Goal: Transaction & Acquisition: Download file/media

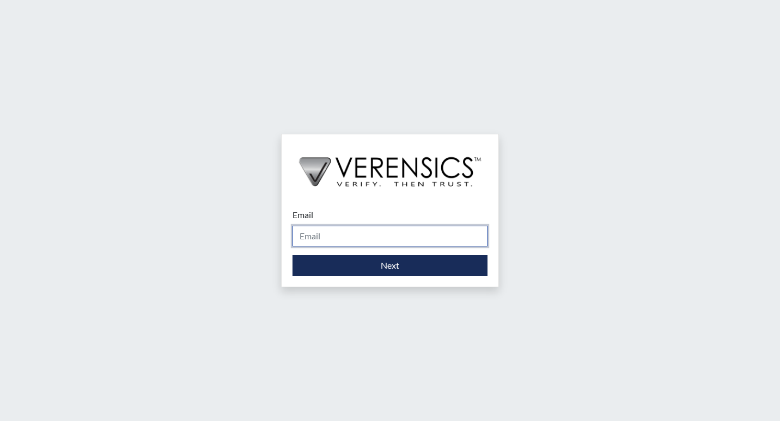
click at [327, 235] on input "Email" at bounding box center [389, 236] width 195 height 21
type input "[PERSON_NAME][EMAIL_ADDRESS][PERSON_NAME][DOMAIN_NAME]"
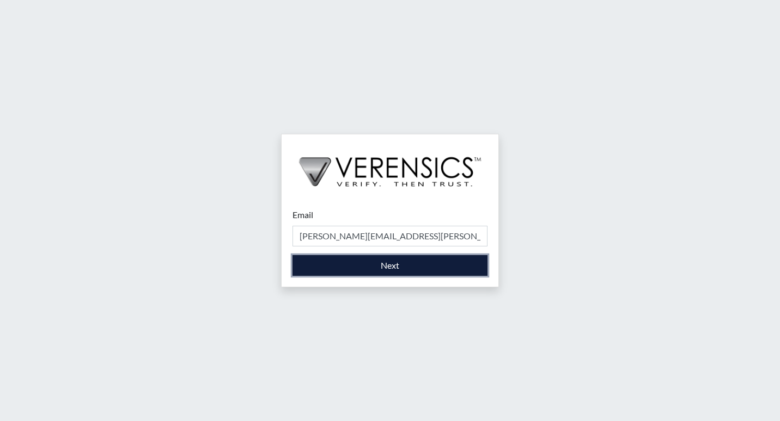
click at [354, 269] on button "Next" at bounding box center [389, 265] width 195 height 21
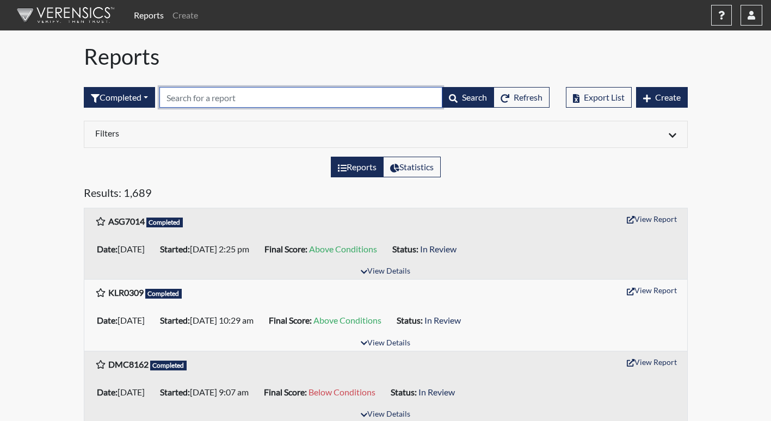
click at [257, 98] on input "text" at bounding box center [301, 97] width 283 height 21
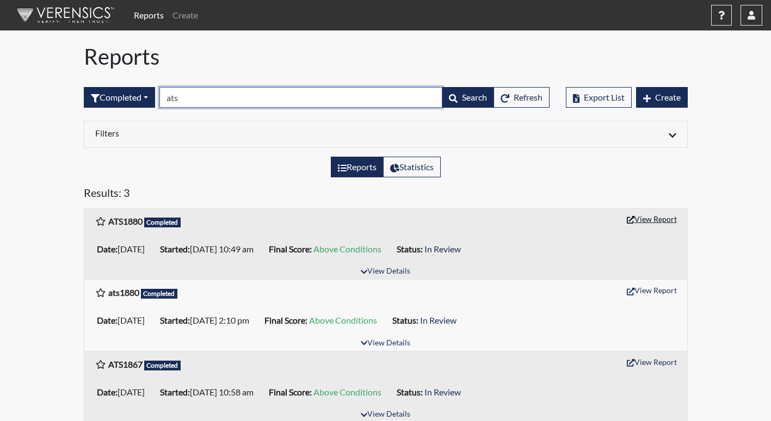
type input "ats"
click at [671, 217] on button "View Report" at bounding box center [652, 219] width 60 height 17
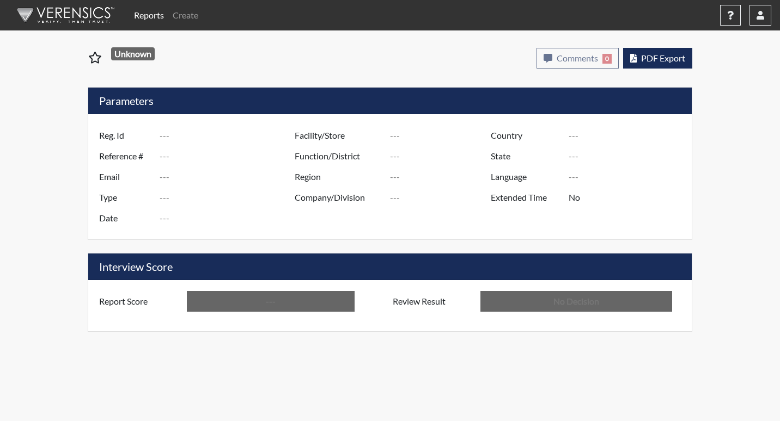
type input "ATS1880"
type input "48721"
type input "---"
type input "Corrections Pre-Employment"
type input "Jul 26, 2025"
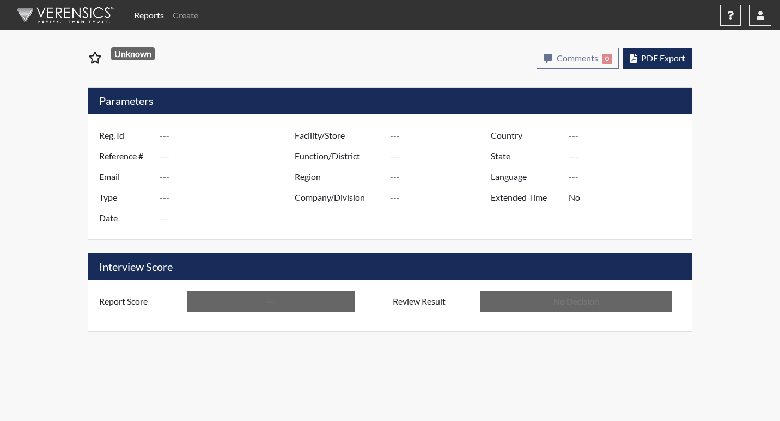
type input "[PERSON_NAME]"
type input "[GEOGRAPHIC_DATA]"
type input "[US_STATE]"
type input "English"
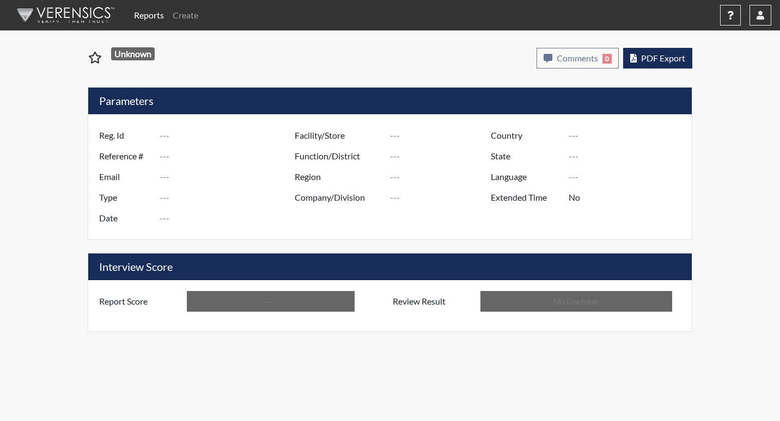
type input "Above Conditions"
type input "In Review"
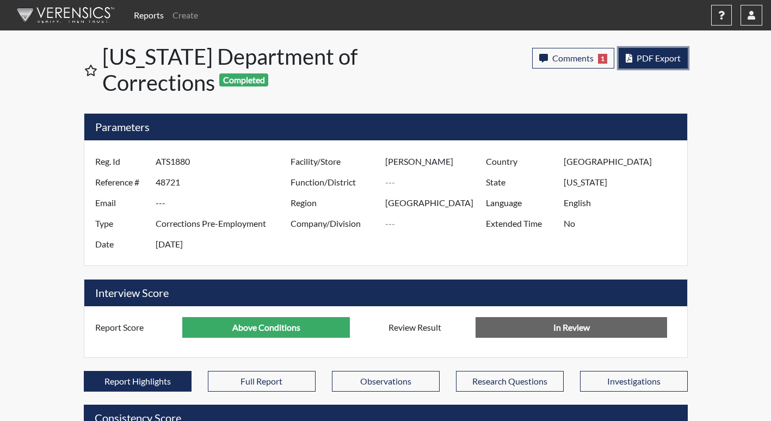
scroll to position [181, 452]
click at [653, 65] on button "PDF Export" at bounding box center [653, 58] width 69 height 21
